Goal: Transaction & Acquisition: Subscribe to service/newsletter

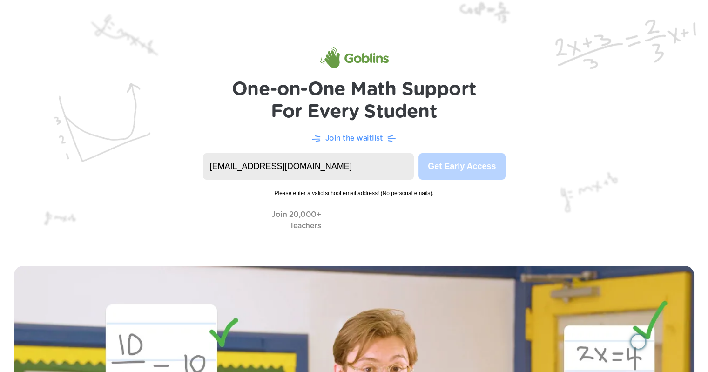
click at [354, 165] on input "[EMAIL_ADDRESS][DOMAIN_NAME]" at bounding box center [308, 166] width 211 height 27
click at [356, 139] on p "Join the waitlist" at bounding box center [354, 138] width 58 height 11
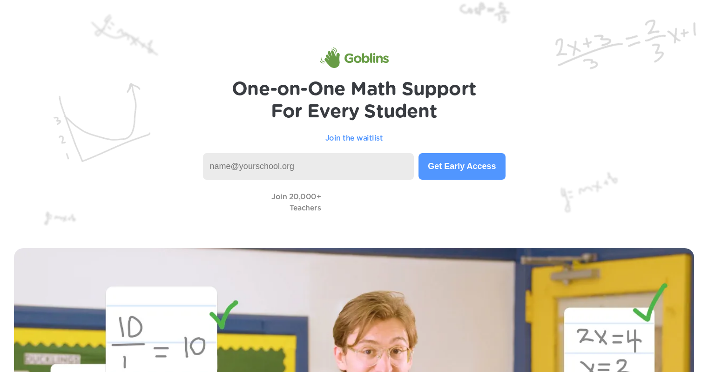
click at [354, 156] on input at bounding box center [308, 166] width 211 height 27
type input "[EMAIL_ADDRESS][DOMAIN_NAME]"
